Goal: Task Accomplishment & Management: Use online tool/utility

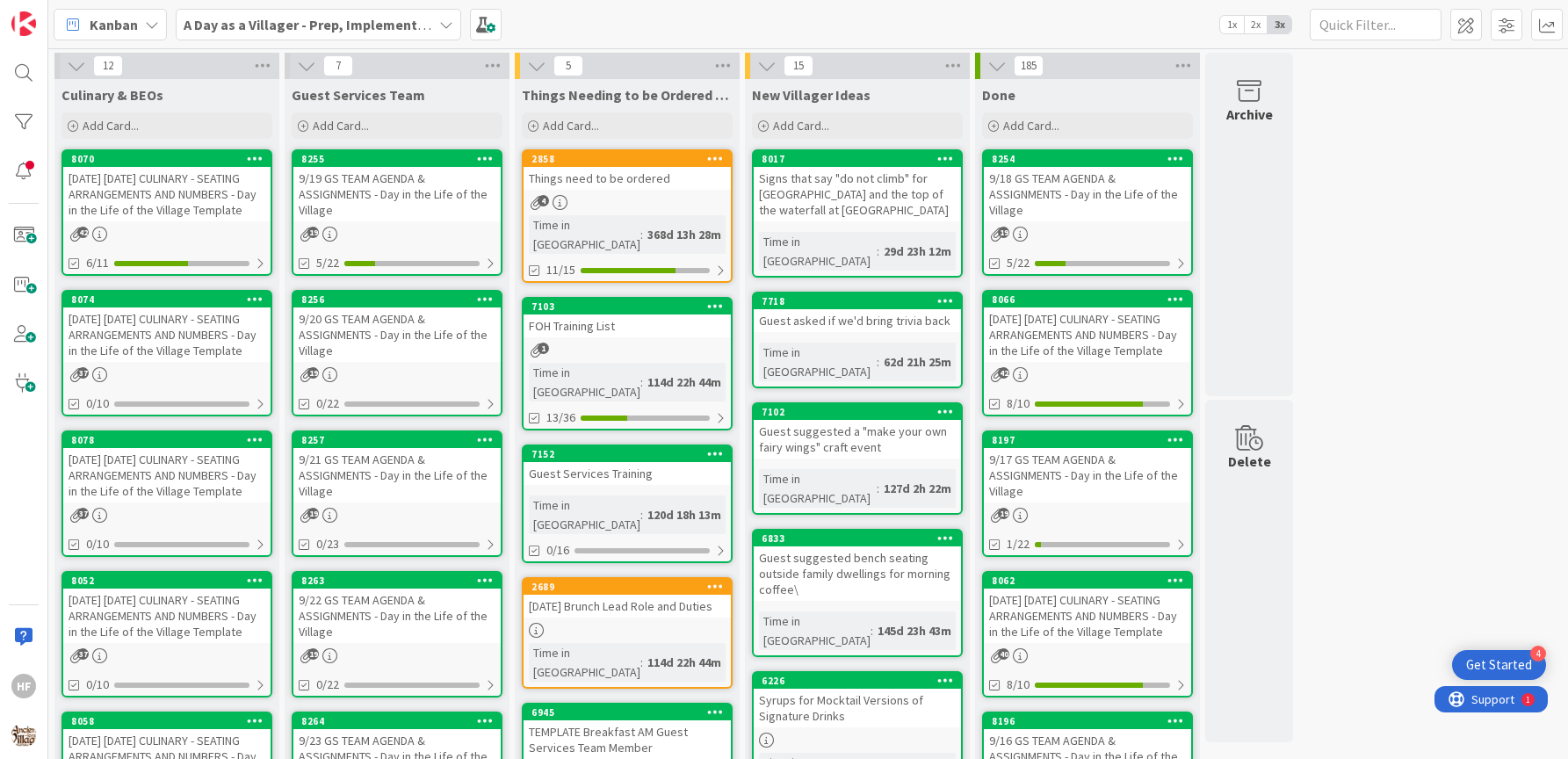
click at [223, 337] on div "9/20/25 SATURDAY CULINARY - SEATING ARRANGEMENTS AND NUMBERS - Day in the Life …" at bounding box center [167, 334] width 207 height 54
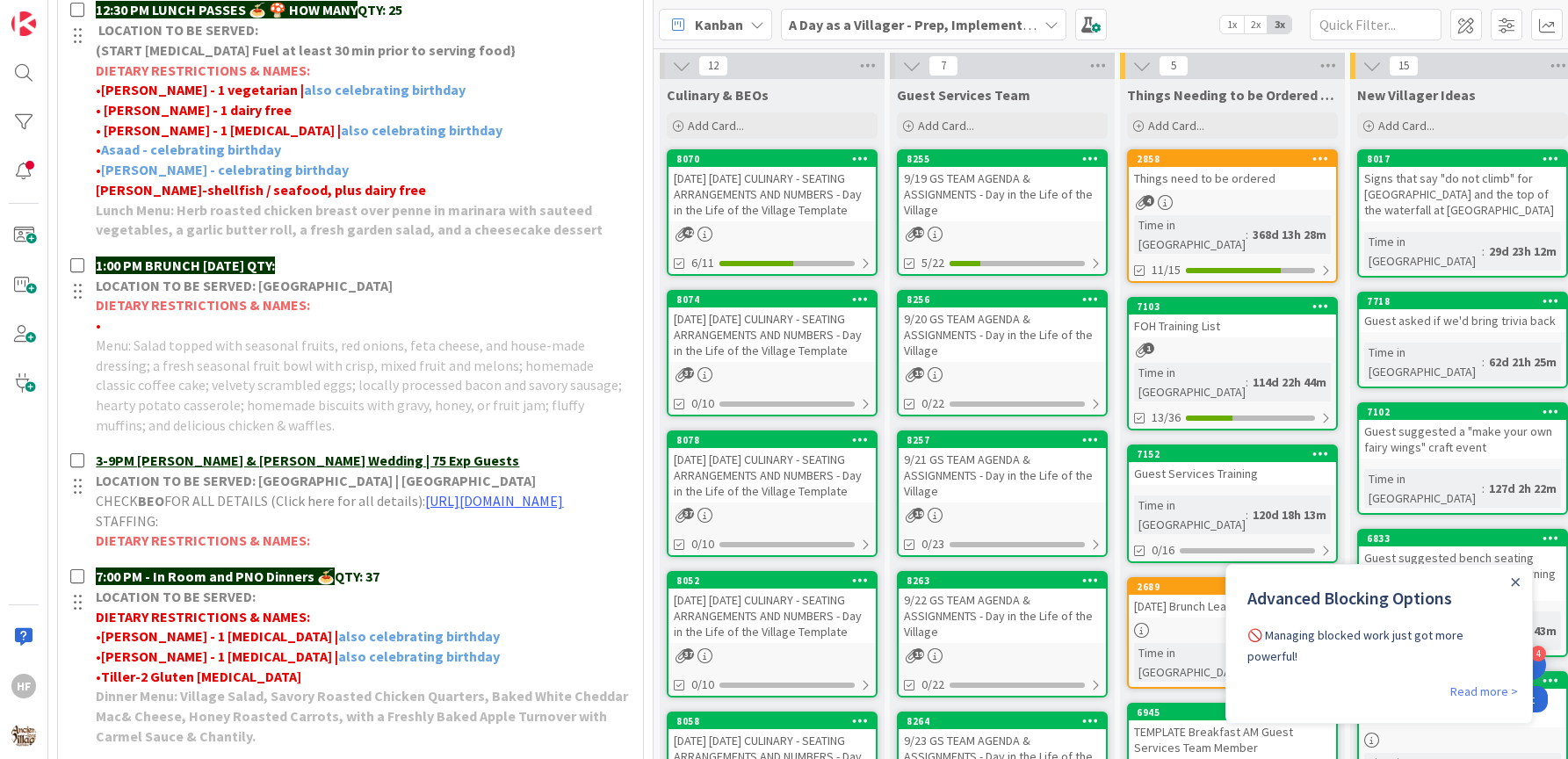
scroll to position [1339, 0]
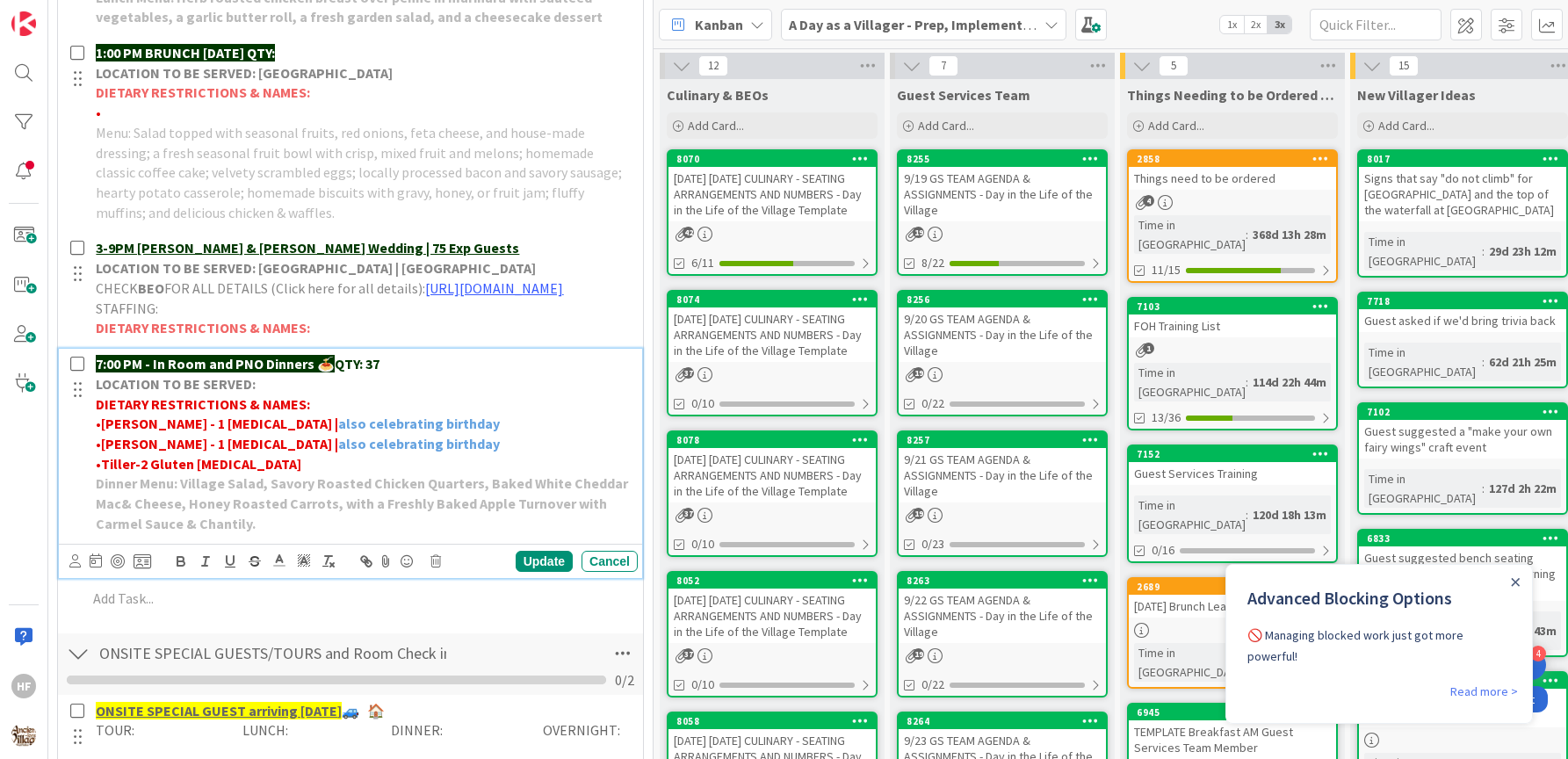
click at [300, 474] on p "• Tiller-2 Gluten allergies" at bounding box center [363, 465] width 535 height 20
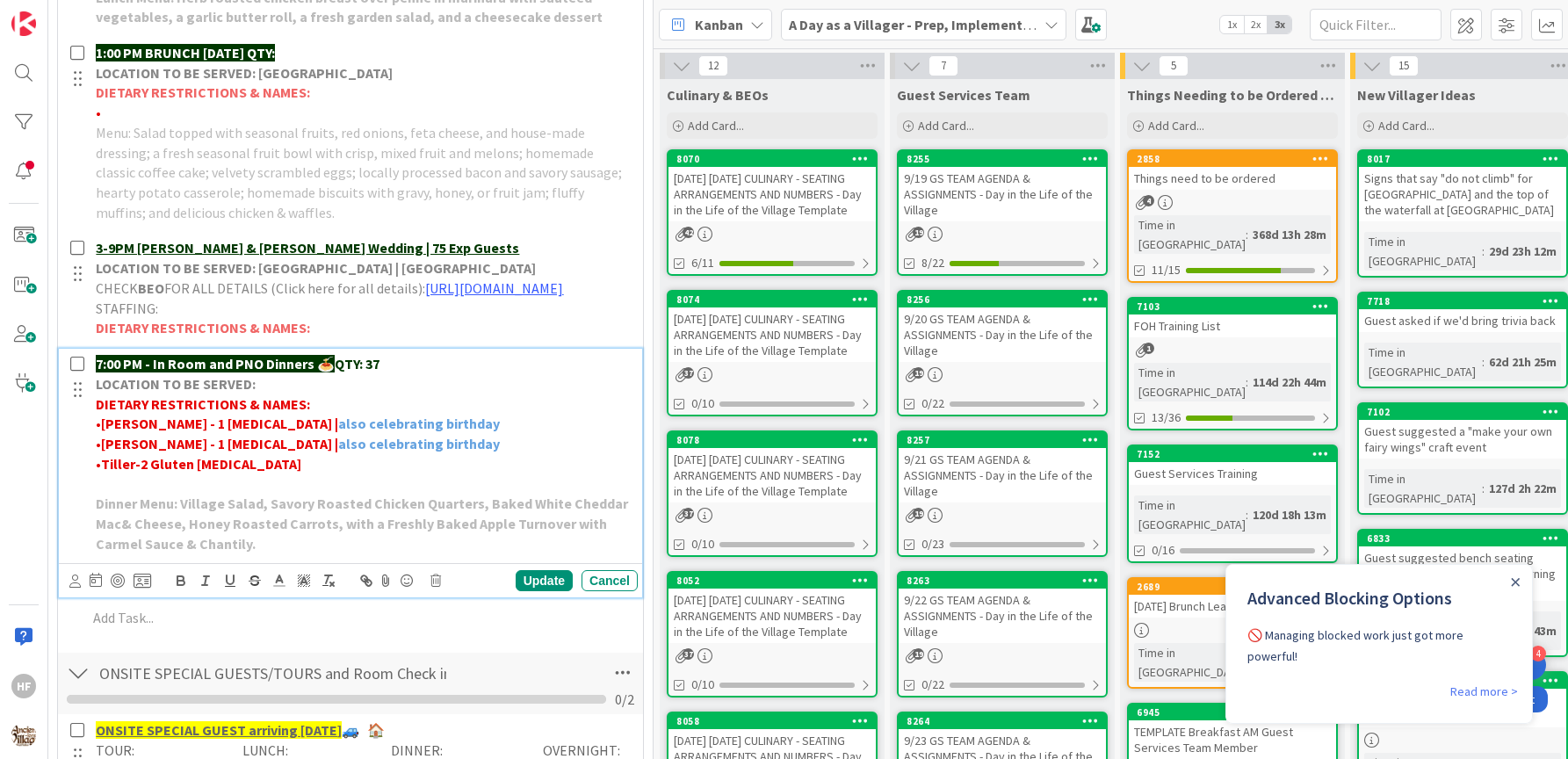
paste div
click at [157, 492] on span "Lawson- 1, pineapple allergy" at bounding box center [211, 482] width 231 height 17
click at [205, 512] on strong "Dinner Menu: Village Salad, Savory Roasted Chicken Quarters, Baked White Chedda…" at bounding box center [363, 523] width 535 height 57
click at [205, 492] on span "Lawson- 1 pineapple allergy" at bounding box center [209, 482] width 227 height 17
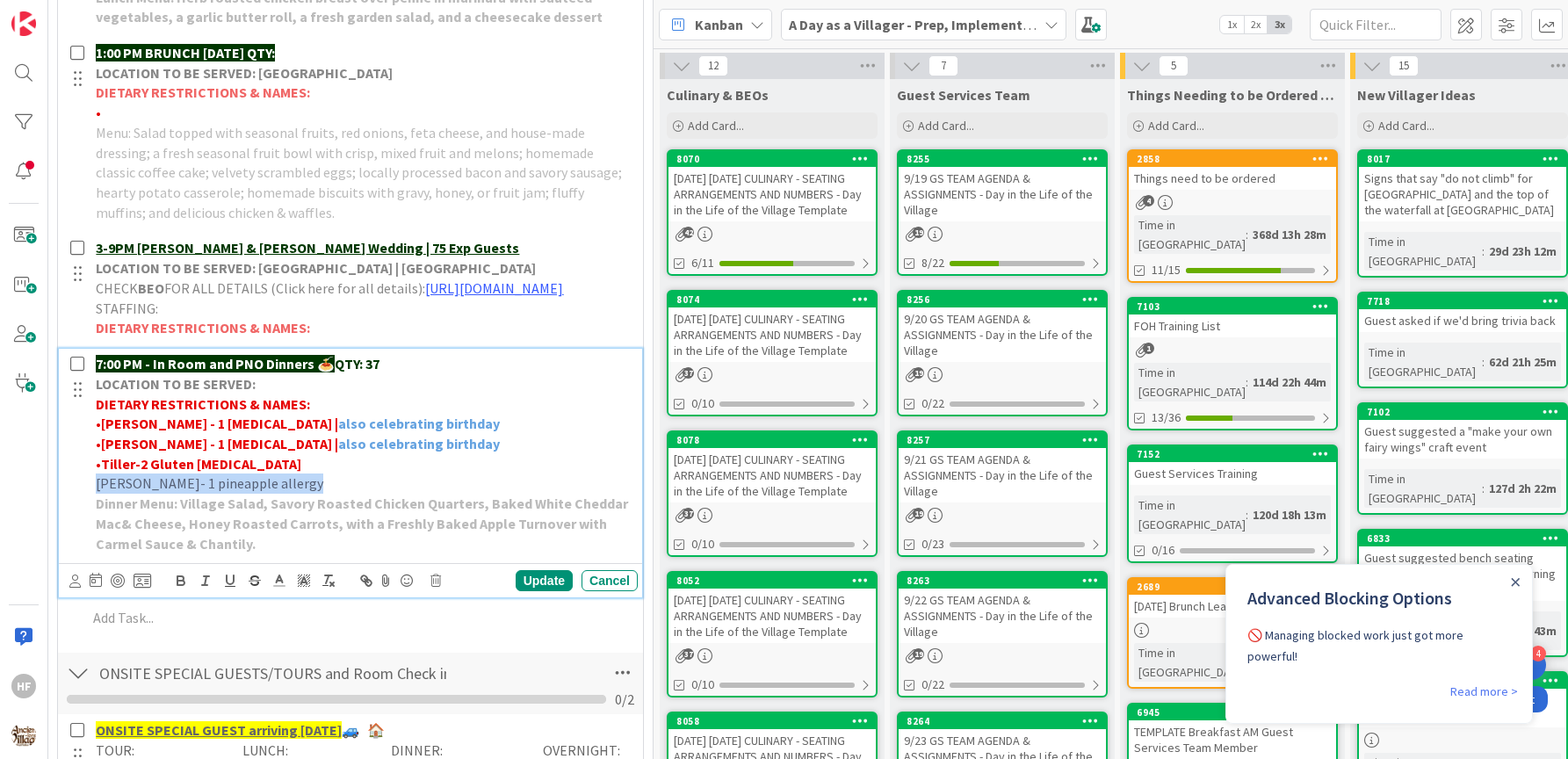
click at [205, 492] on span "Lawson- 1 pineapple allergy" at bounding box center [209, 482] width 227 height 17
click at [282, 589] on icon at bounding box center [279, 580] width 16 height 16
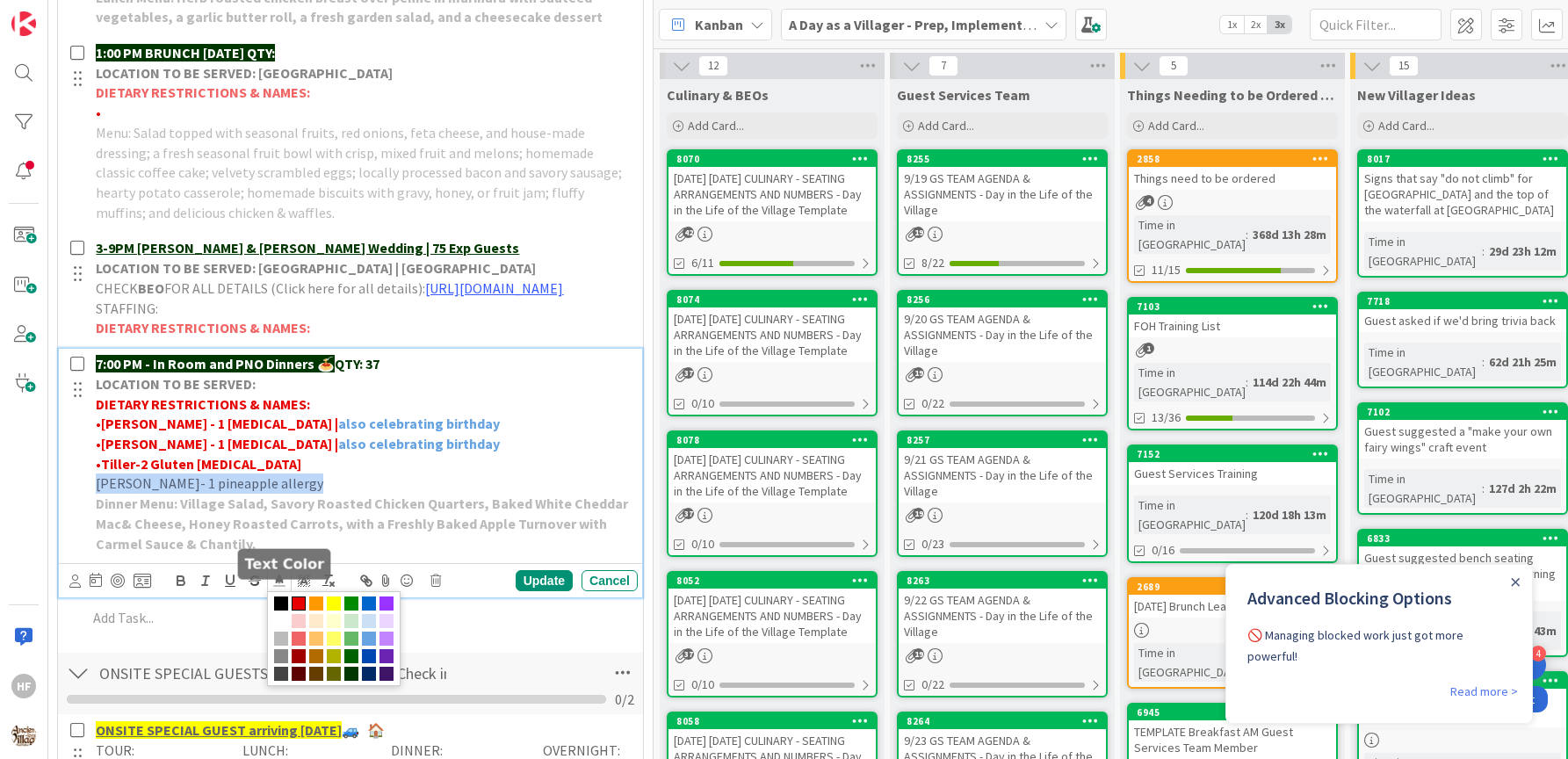
click at [297, 610] on span at bounding box center [298, 603] width 14 height 14
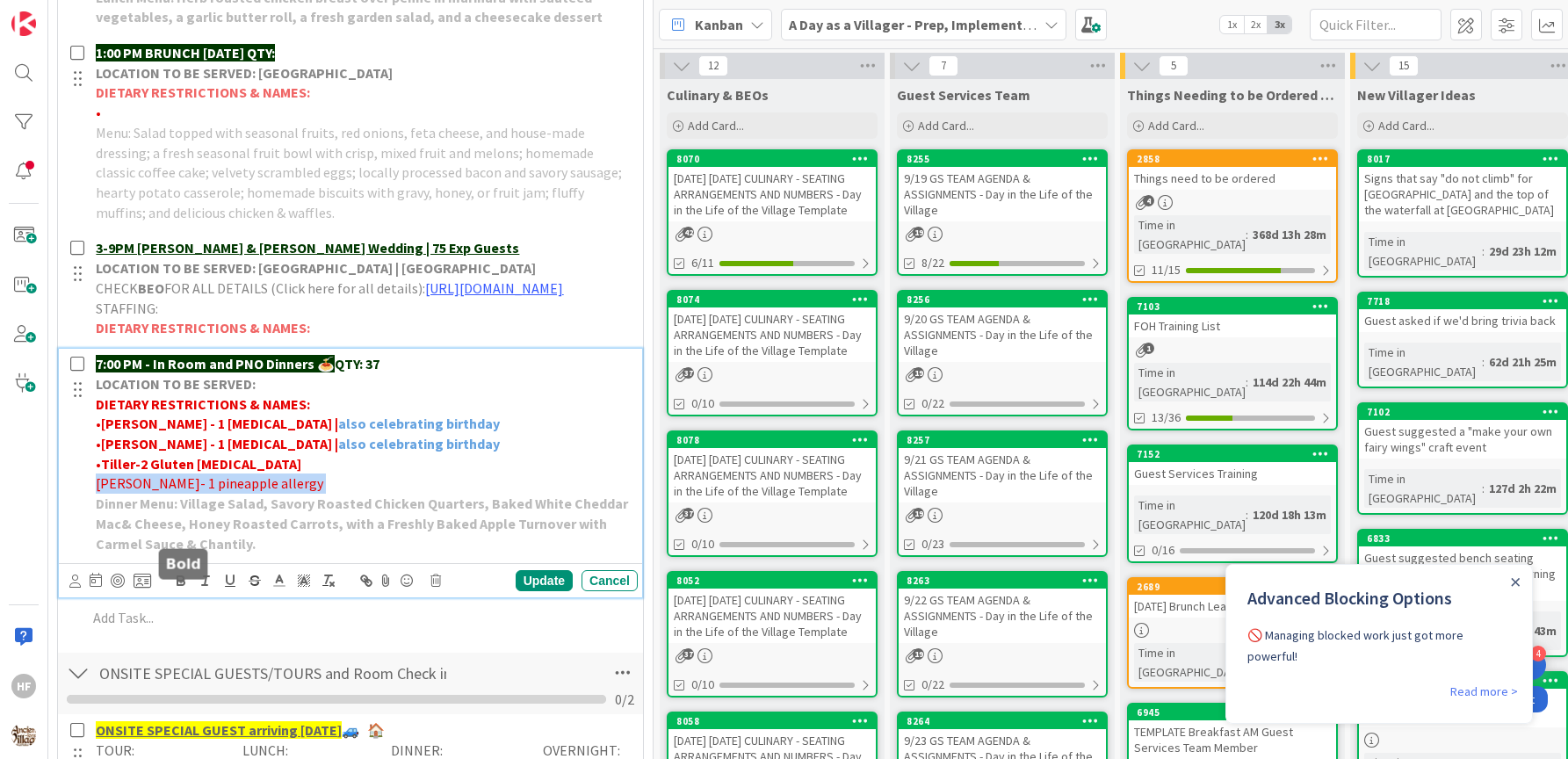
click at [180, 589] on icon "button" at bounding box center [180, 580] width 16 height 16
click at [515, 591] on div "Update" at bounding box center [544, 581] width 57 height 21
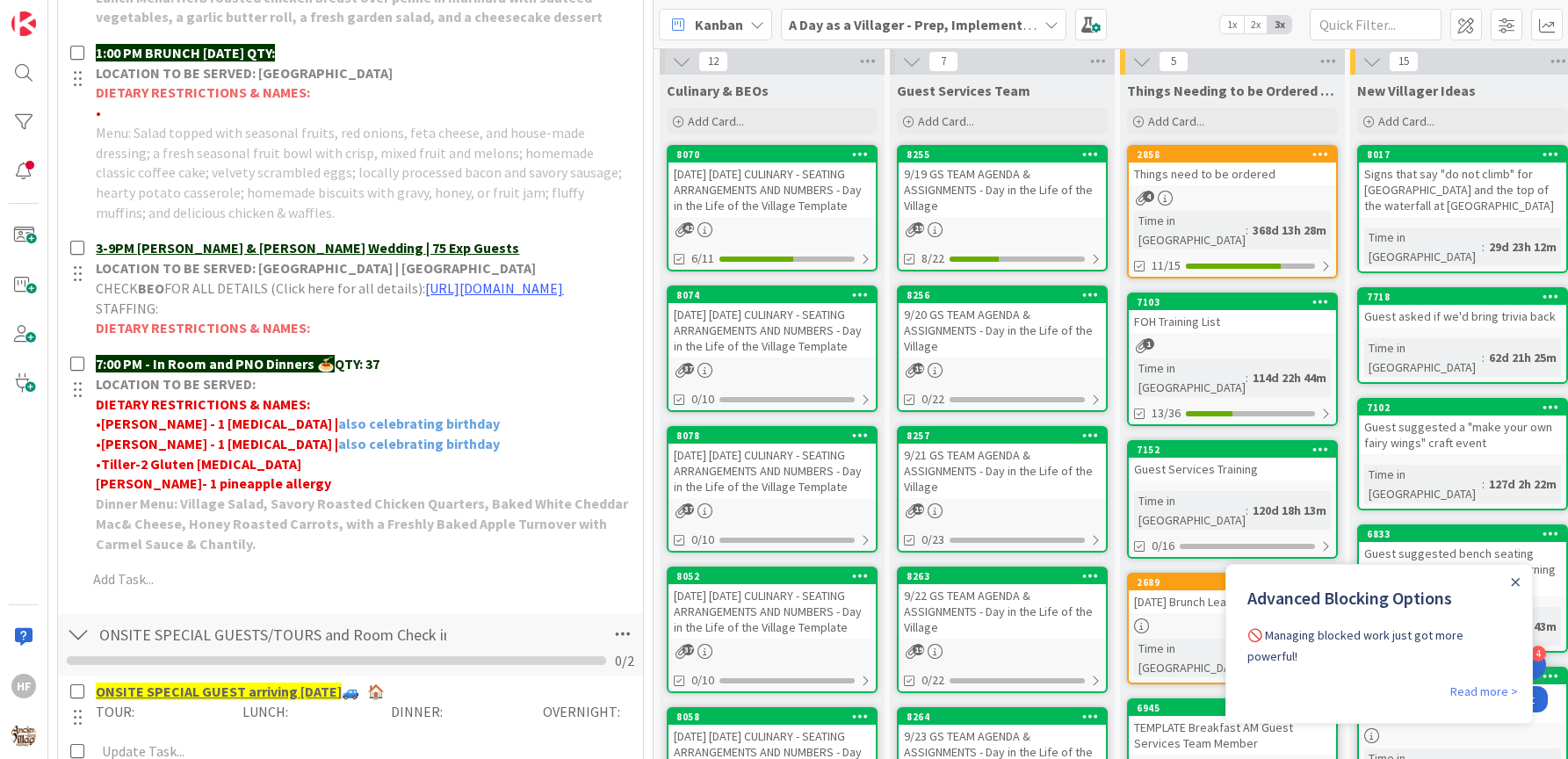
scroll to position [0, 0]
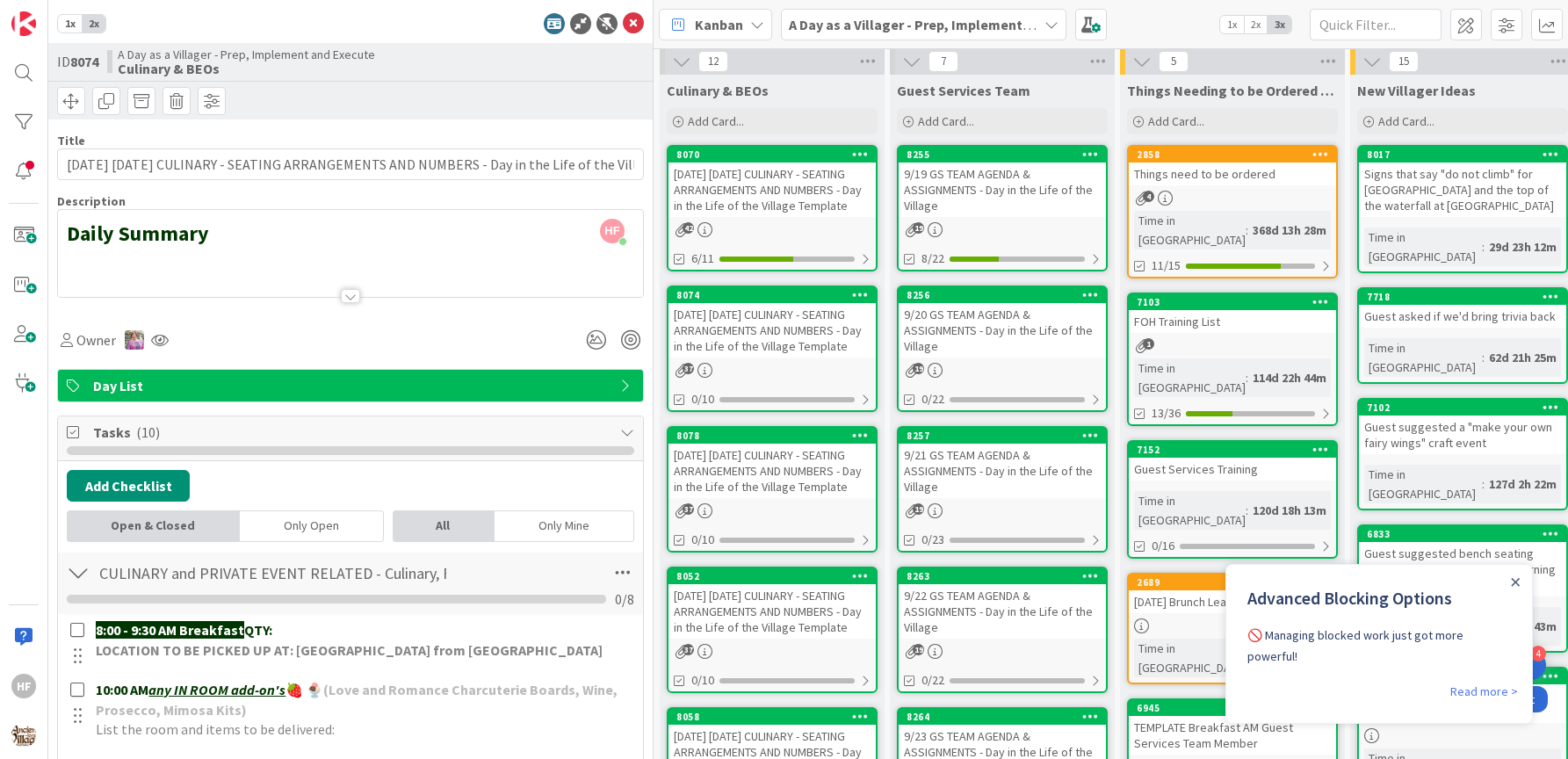
click at [623, 23] on icon at bounding box center [633, 23] width 21 height 21
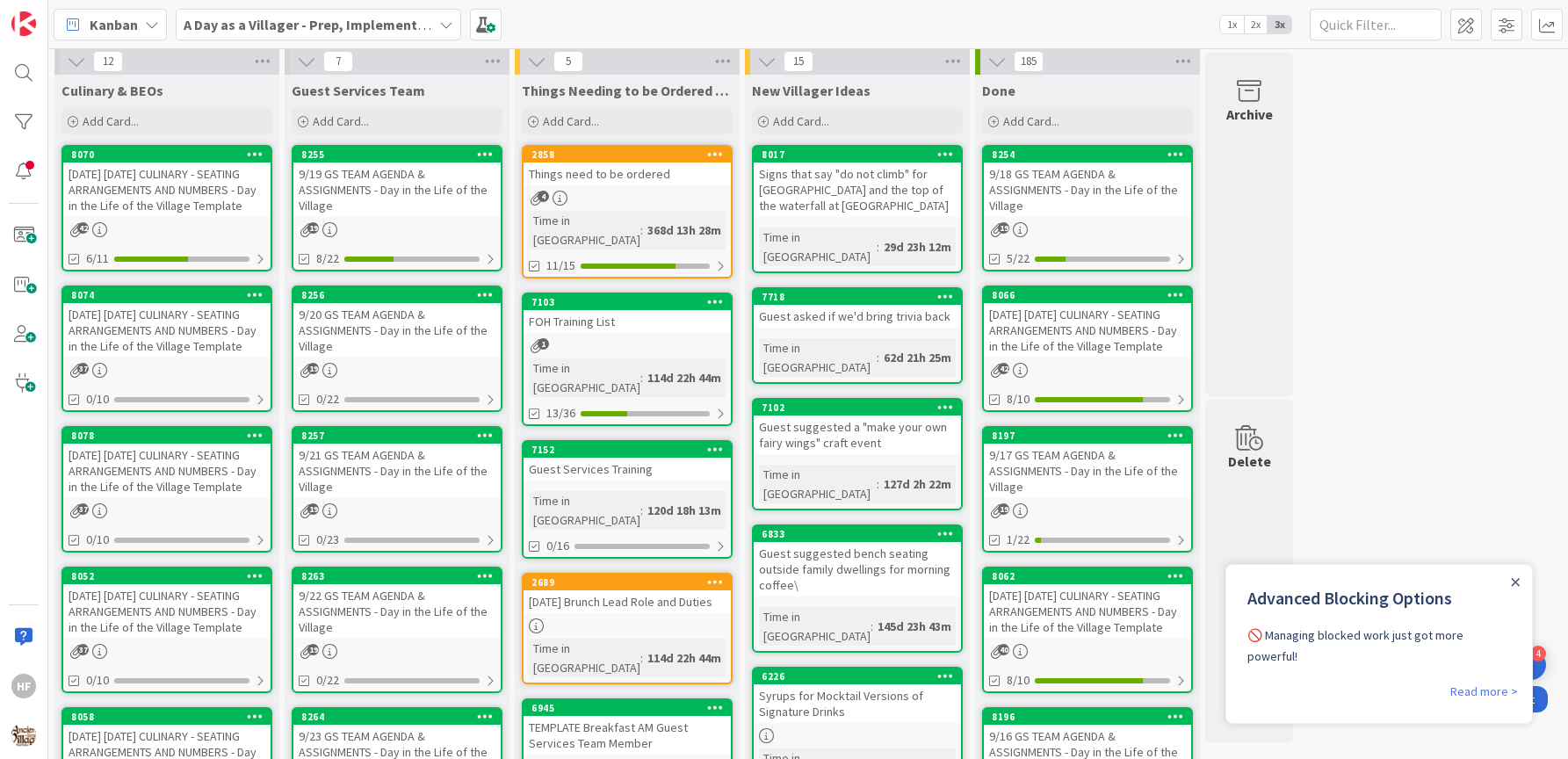
click at [162, 333] on div "9/20/25 SATURDAY CULINARY - SEATING ARRANGEMENTS AND NUMBERS - Day in the Life …" at bounding box center [167, 329] width 207 height 54
